Goal: Contribute content: Contribute content

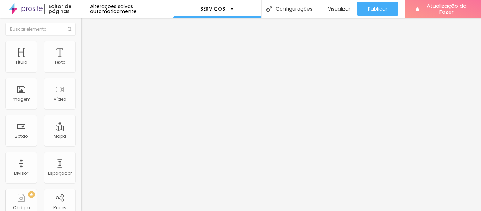
click at [85, 61] on font "Trocar imagem" at bounding box center [102, 58] width 34 height 6
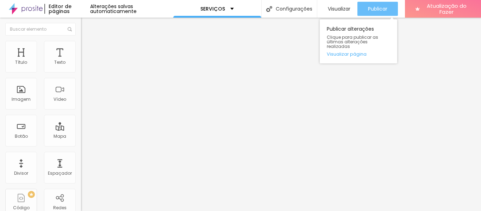
click at [372, 11] on font "Publicar" at bounding box center [377, 8] width 19 height 7
click at [373, 9] on font "Publicar" at bounding box center [377, 8] width 19 height 7
click at [380, 7] on font "Publicar" at bounding box center [377, 8] width 19 height 7
click at [375, 11] on font "Publicar" at bounding box center [377, 8] width 19 height 7
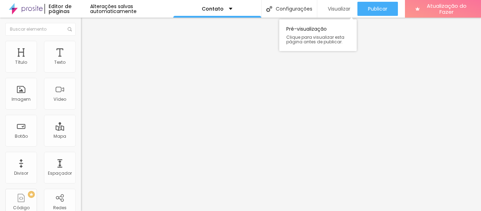
click at [333, 9] on font "Visualizar" at bounding box center [339, 8] width 23 height 7
